Goal: Use online tool/utility: Utilize a website feature to perform a specific function

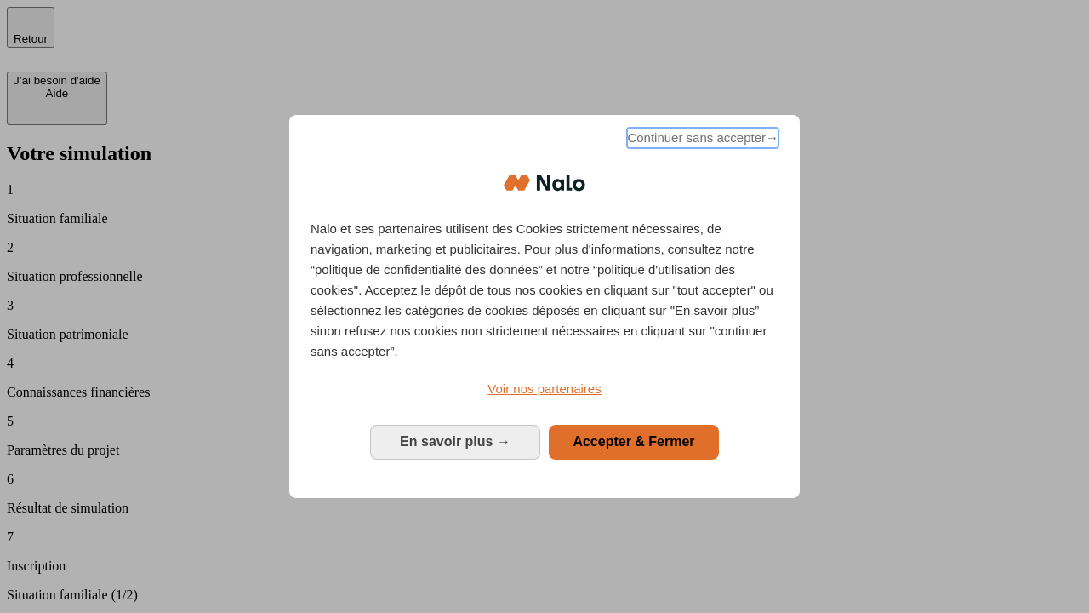
click at [701, 140] on span "Continuer sans accepter →" at bounding box center [702, 138] width 151 height 20
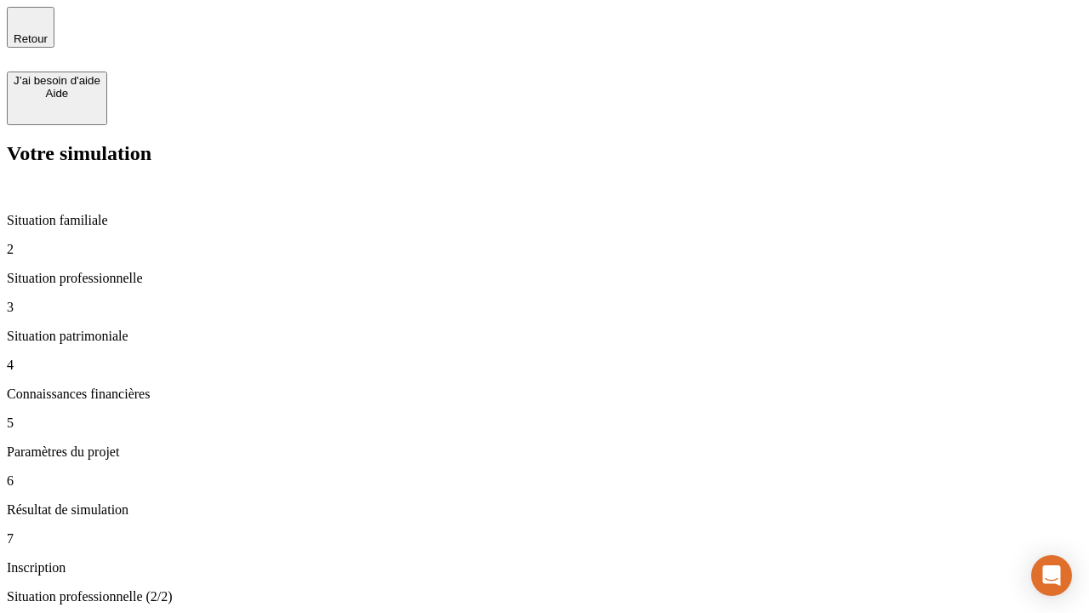
type input "30 000"
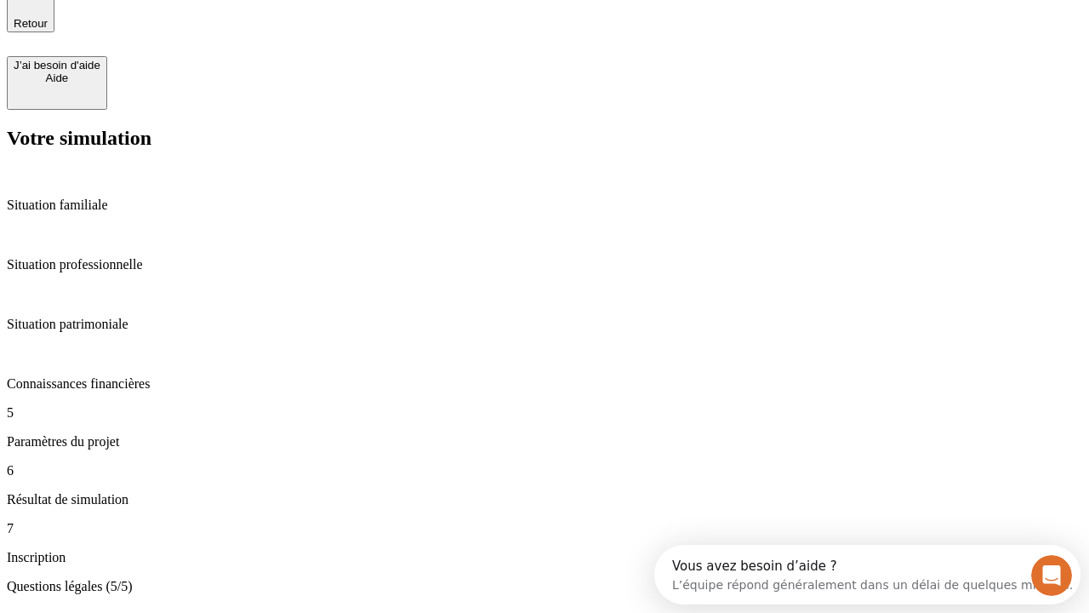
scroll to position [53, 0]
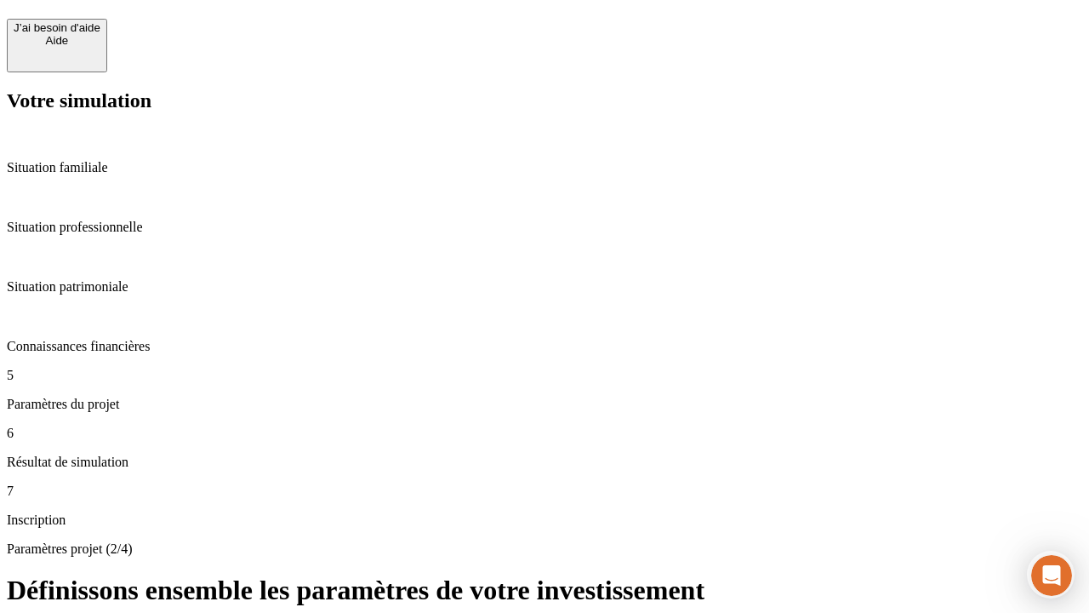
scroll to position [17, 0]
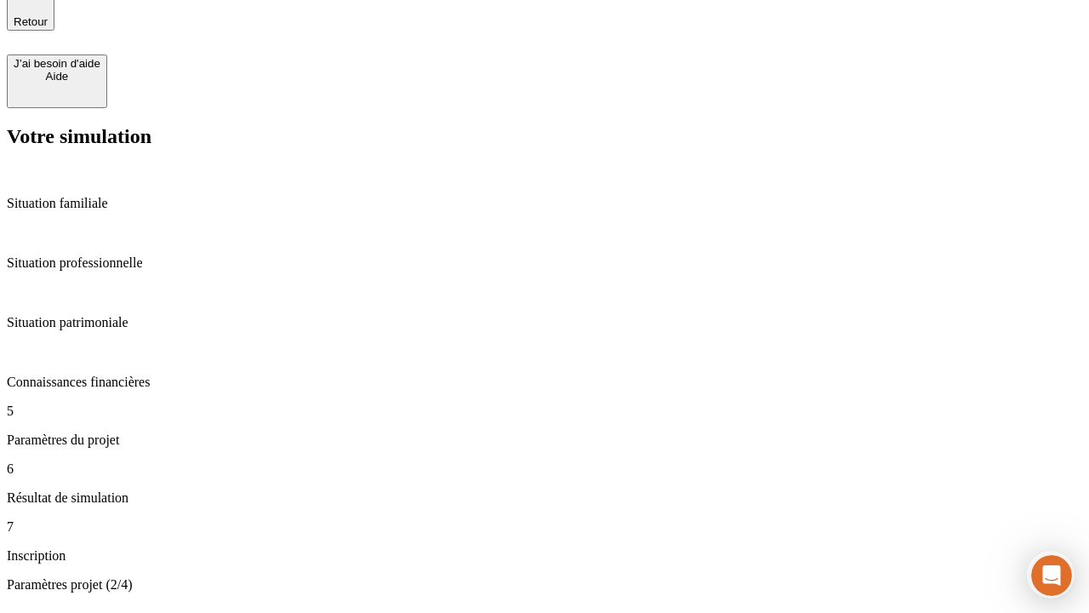
type input "25"
type input "5"
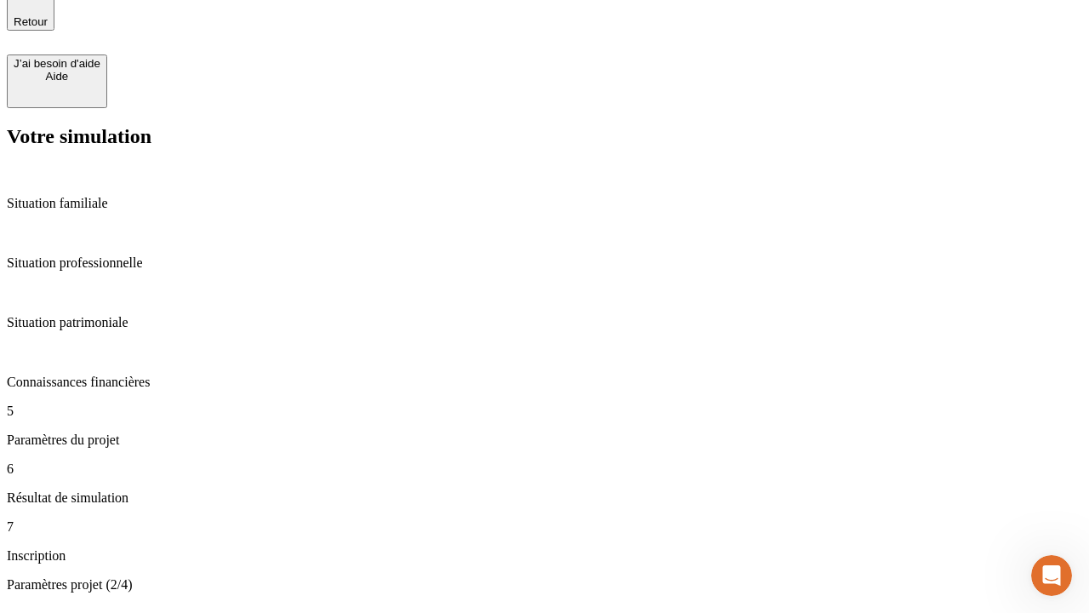
type input "1 000"
type input "640"
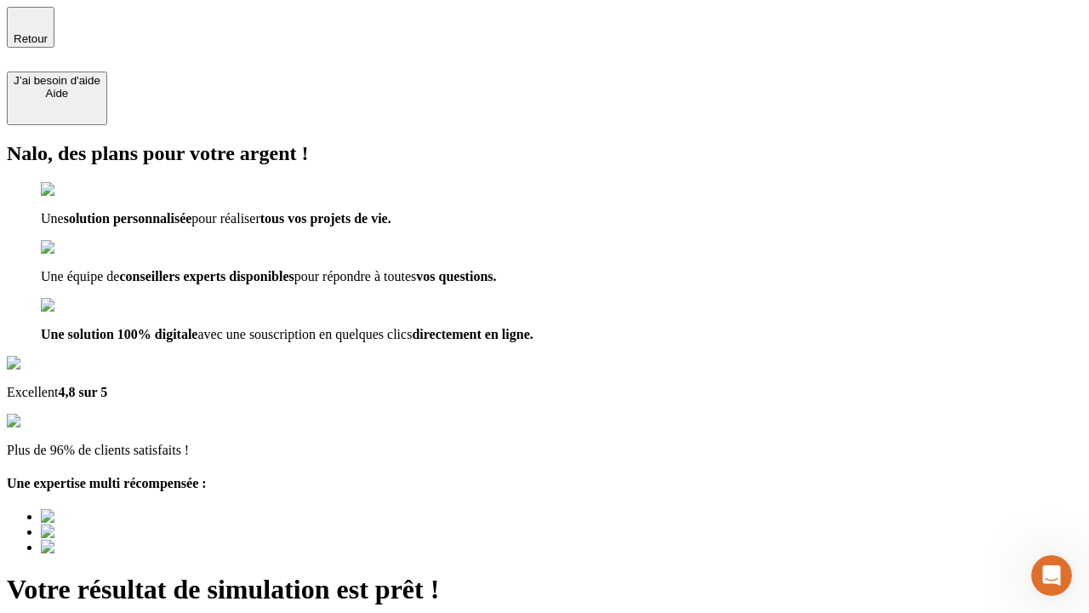
type input "[EMAIL_ADDRESS][PERSON_NAME][DOMAIN_NAME]"
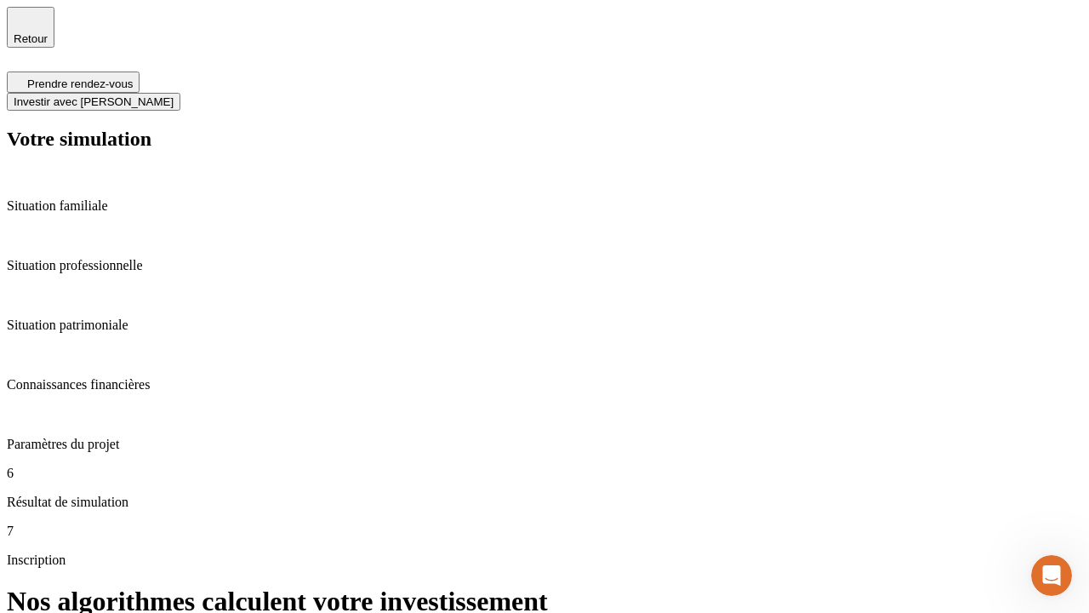
scroll to position [7, 0]
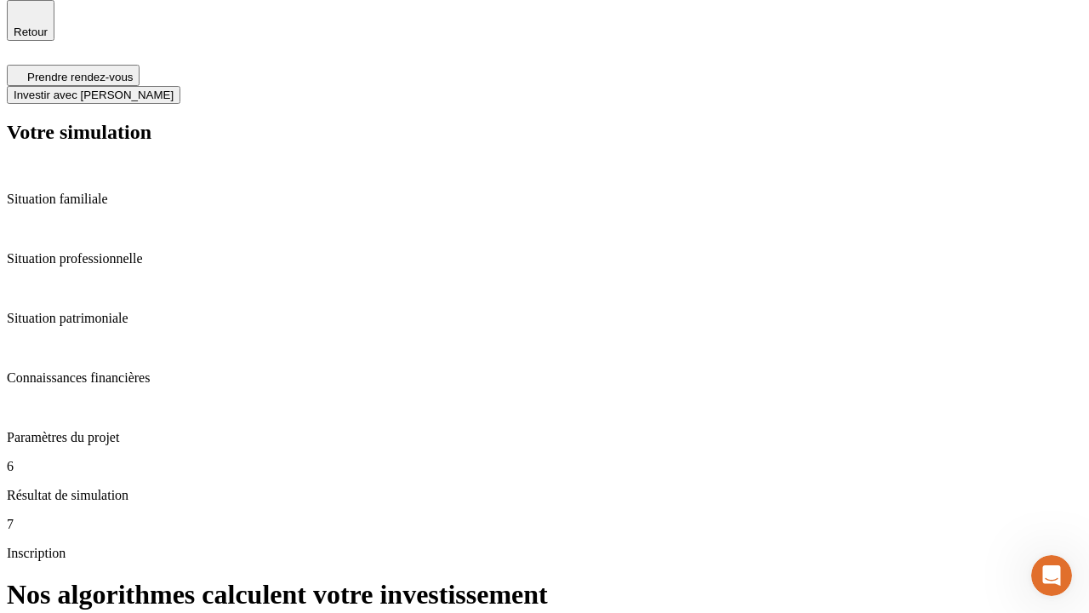
click at [174, 88] on span "Investir avec [PERSON_NAME]" at bounding box center [94, 94] width 160 height 13
